Goal: Task Accomplishment & Management: Manage account settings

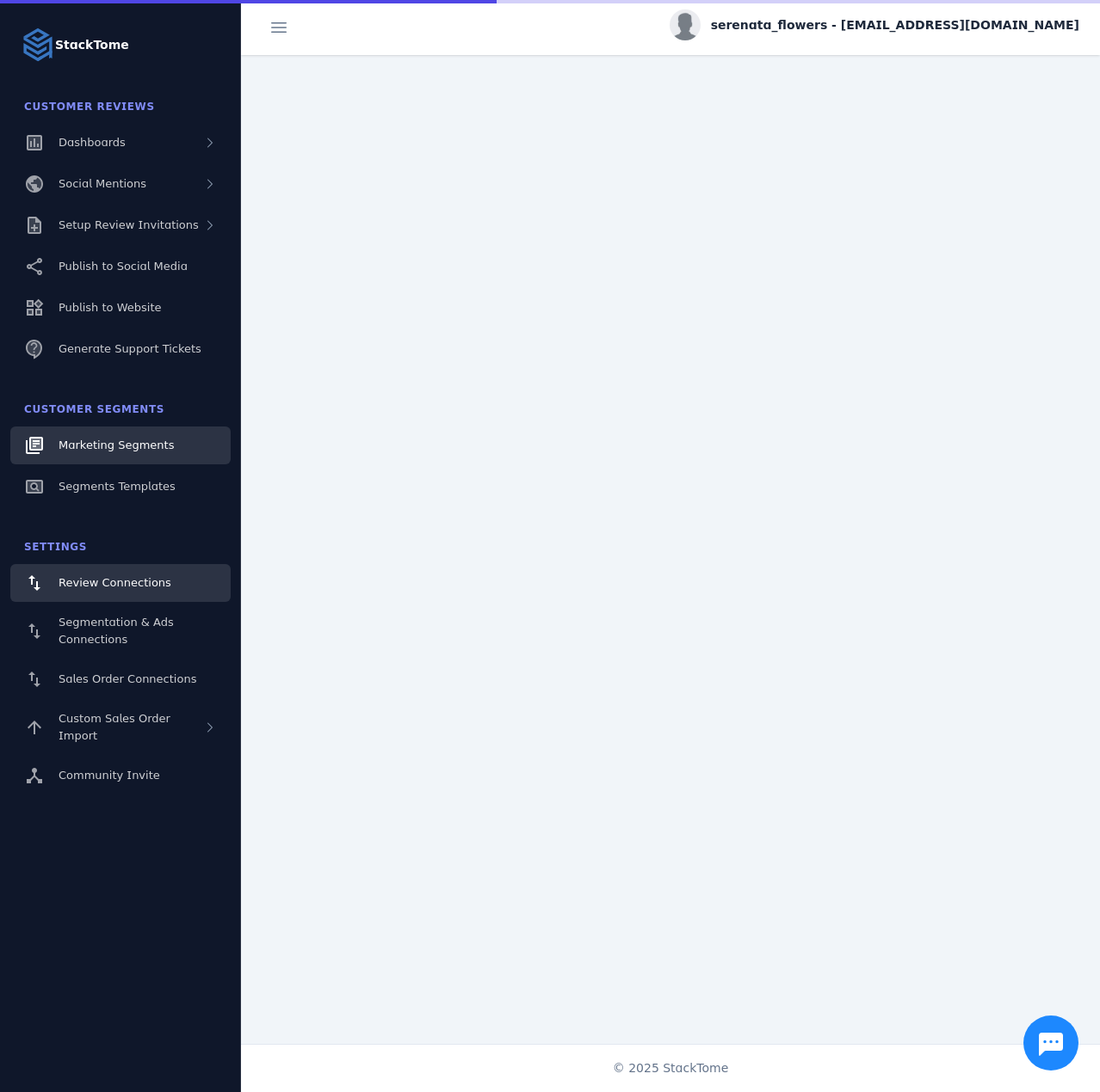
click at [120, 452] on div "Marketing Segments" at bounding box center [116, 446] width 116 height 17
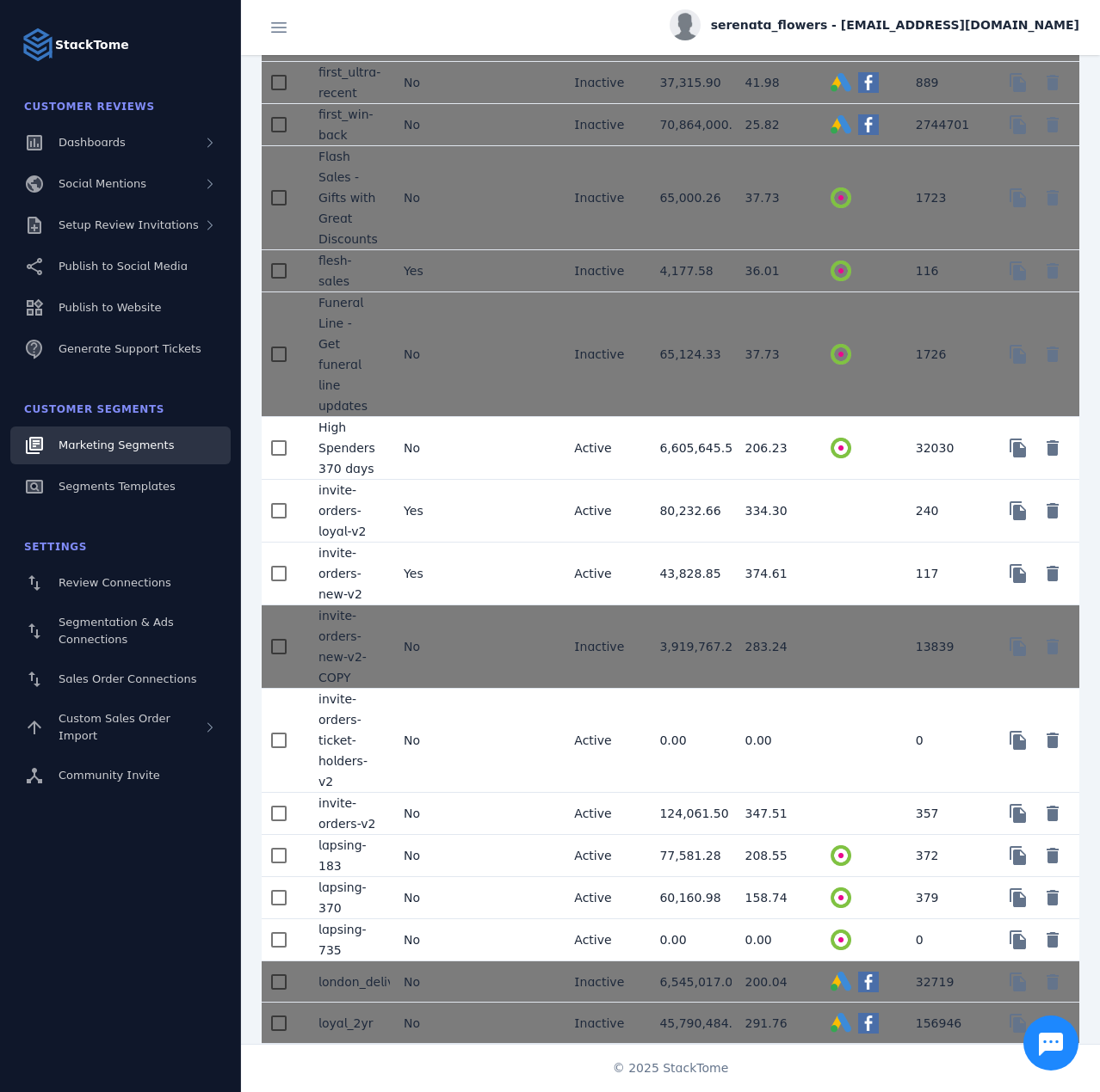
scroll to position [1376, 0]
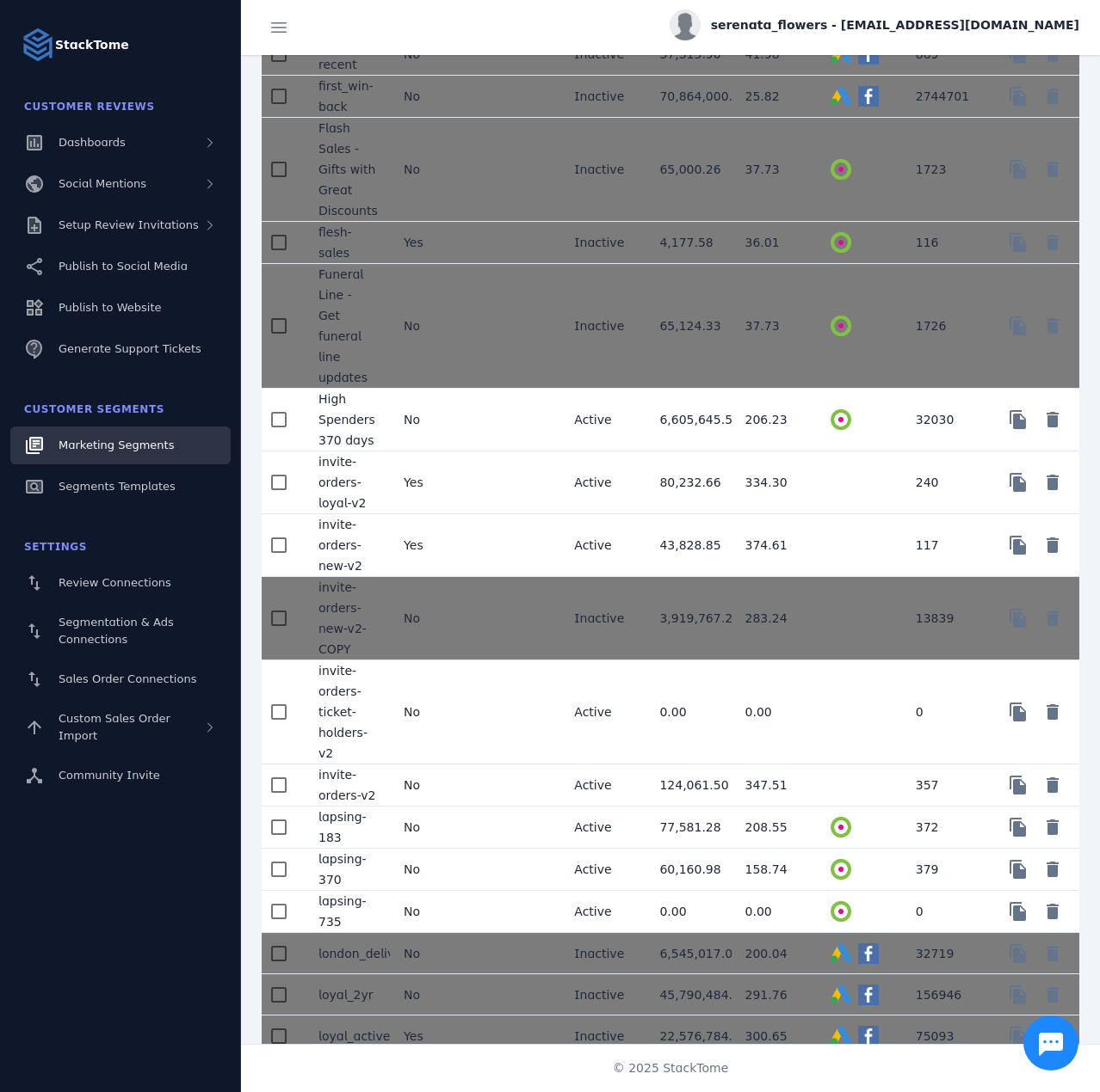
click at [960, 17] on span "serenata_flowers - [EMAIL_ADDRESS][DOMAIN_NAME]" at bounding box center [894, 24] width 368 height 18
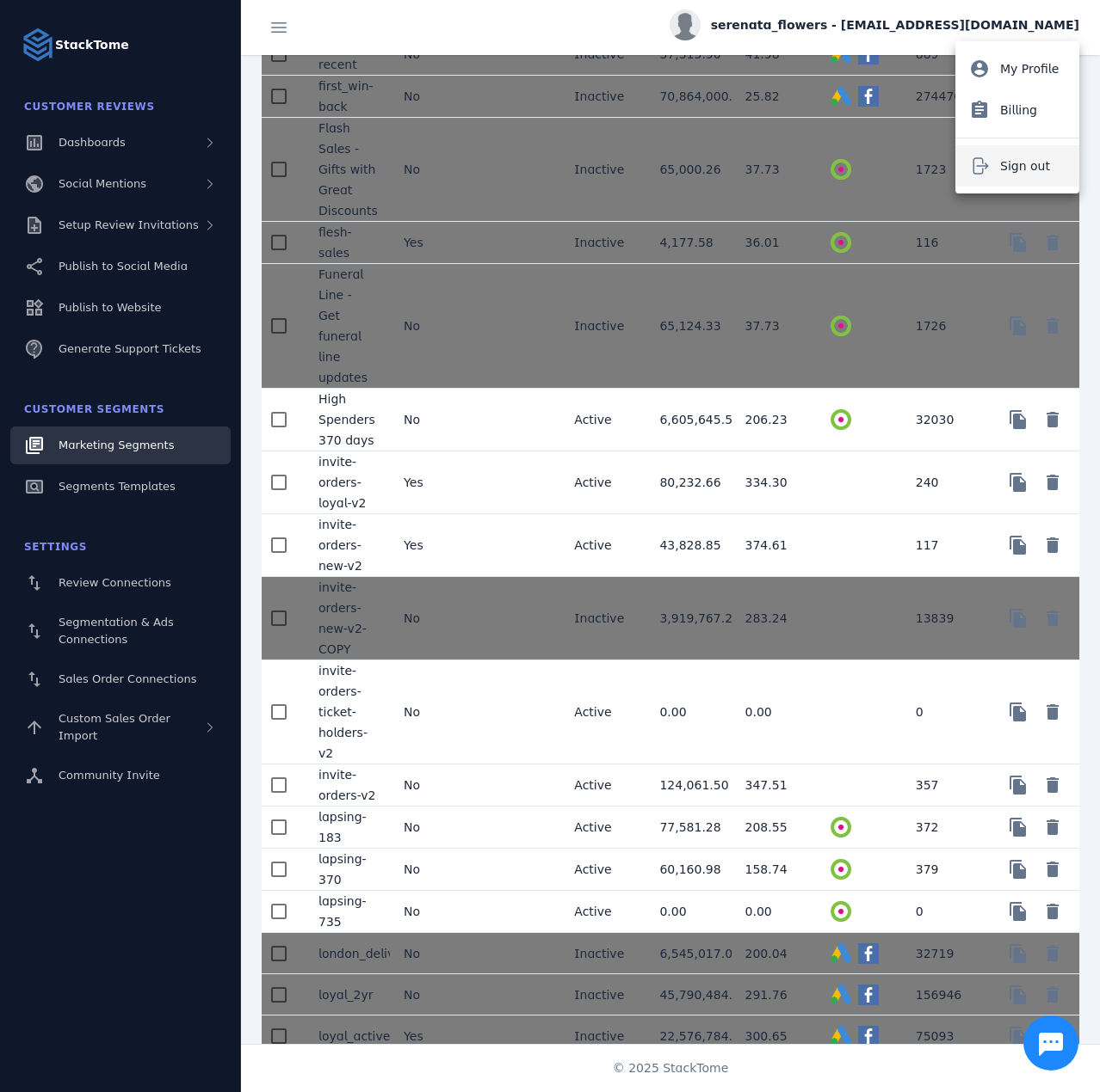
click at [1034, 155] on button "Sign out" at bounding box center [1017, 166] width 124 height 41
